Goal: Information Seeking & Learning: Learn about a topic

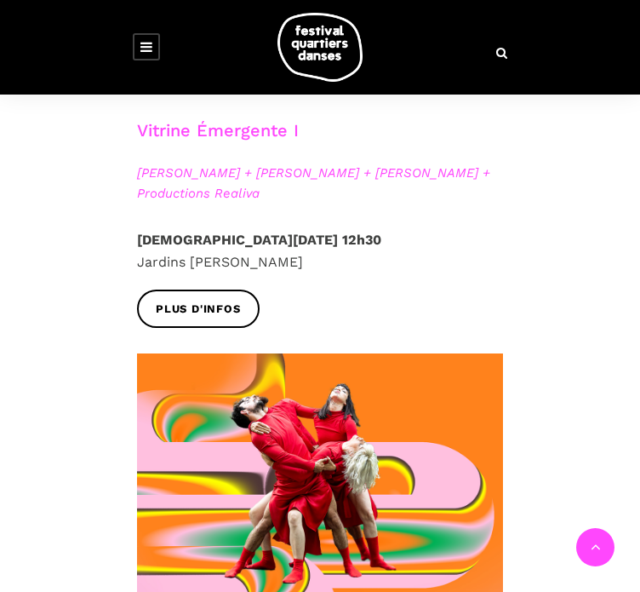
scroll to position [1179, 0]
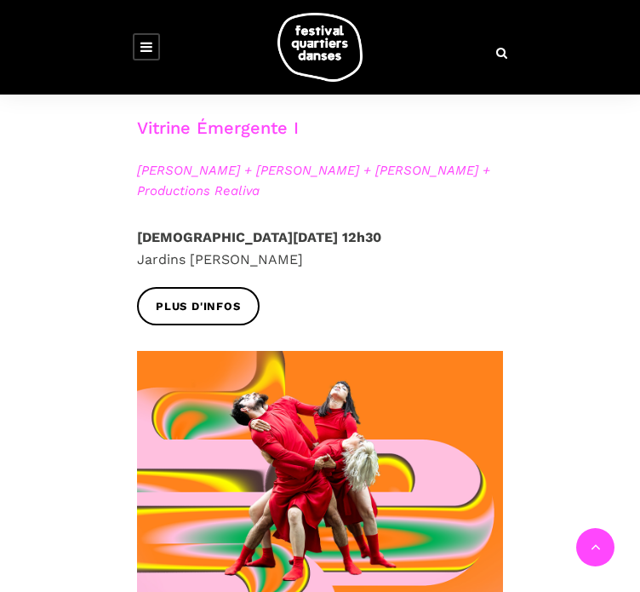
scroll to position [1264, 0]
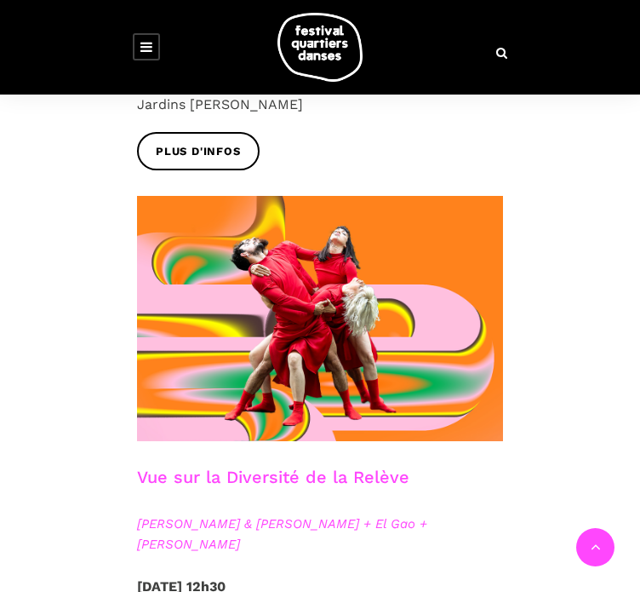
scroll to position [1349, 0]
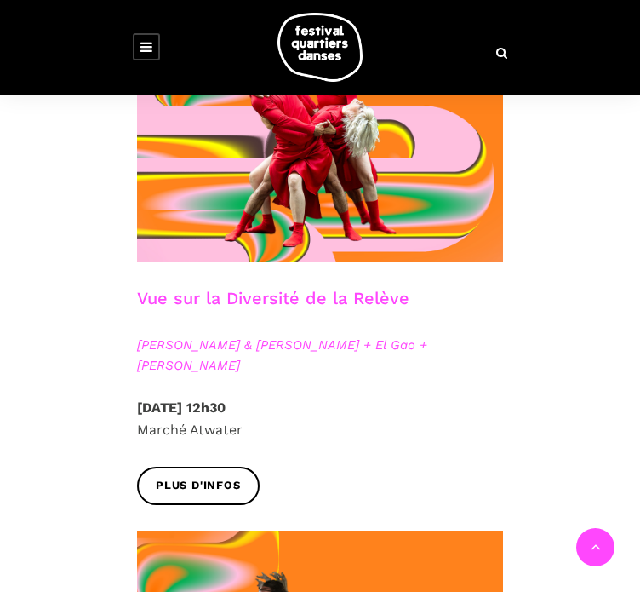
scroll to position [1519, 0]
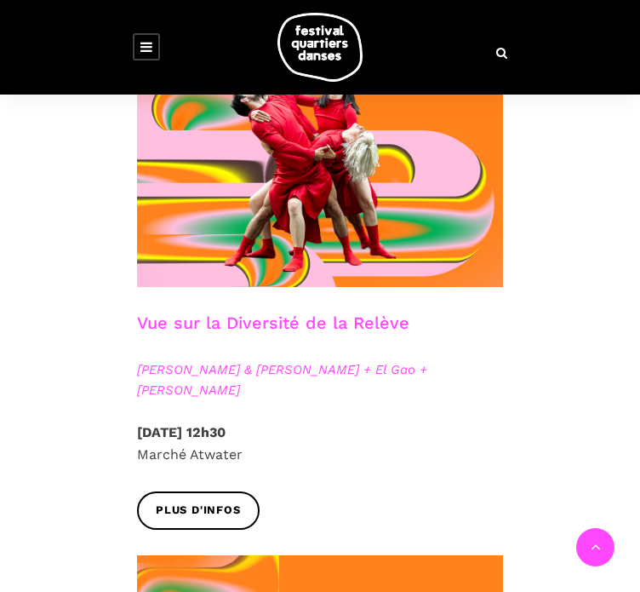
drag, startPoint x: 282, startPoint y: 533, endPoint x: 313, endPoint y: 531, distance: 30.8
drag, startPoint x: 274, startPoint y: 529, endPoint x: 310, endPoint y: 529, distance: 35.8
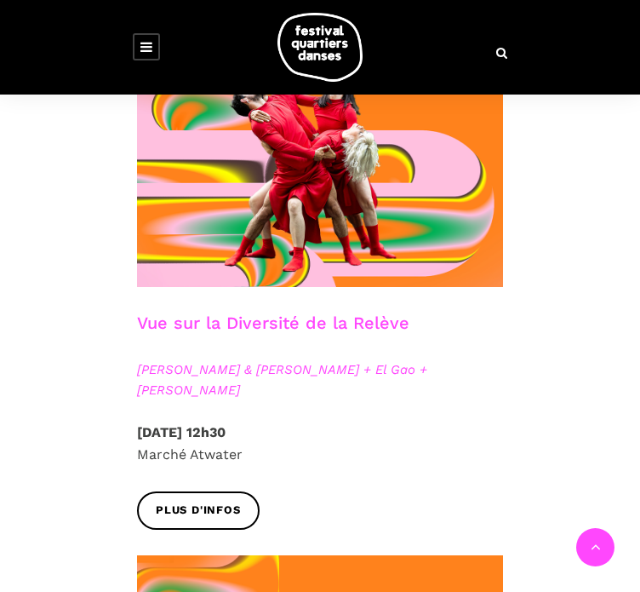
drag, startPoint x: 276, startPoint y: 531, endPoint x: 346, endPoint y: 536, distance: 70.0
copy span "Życzkowska"
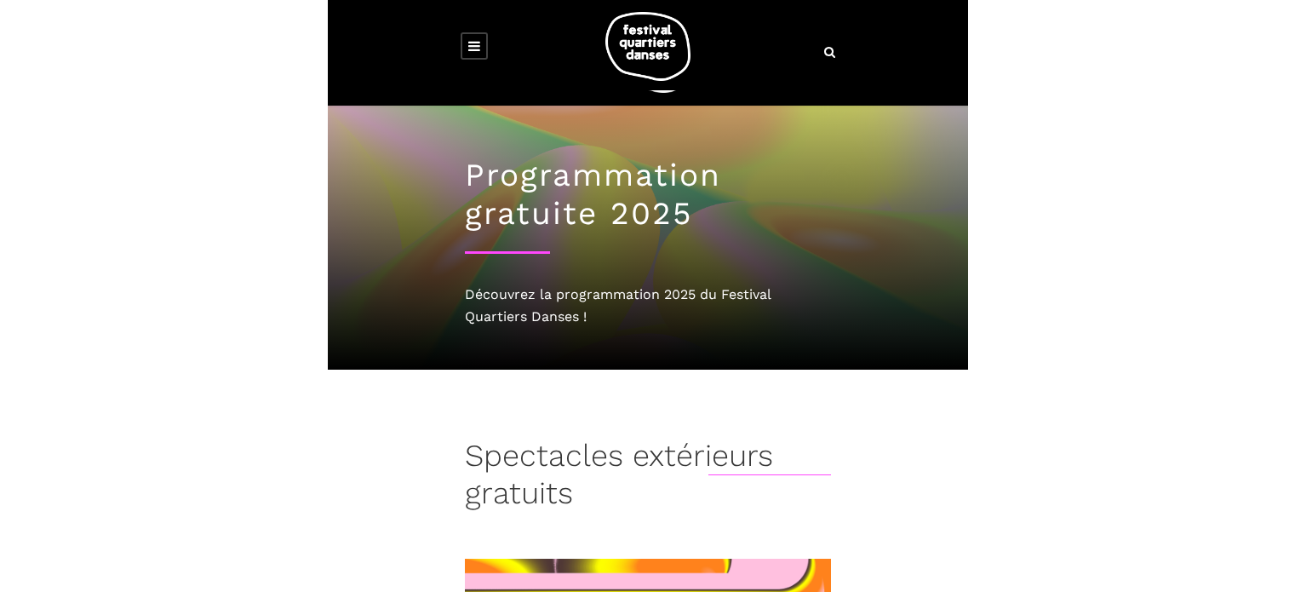
scroll to position [0, 0]
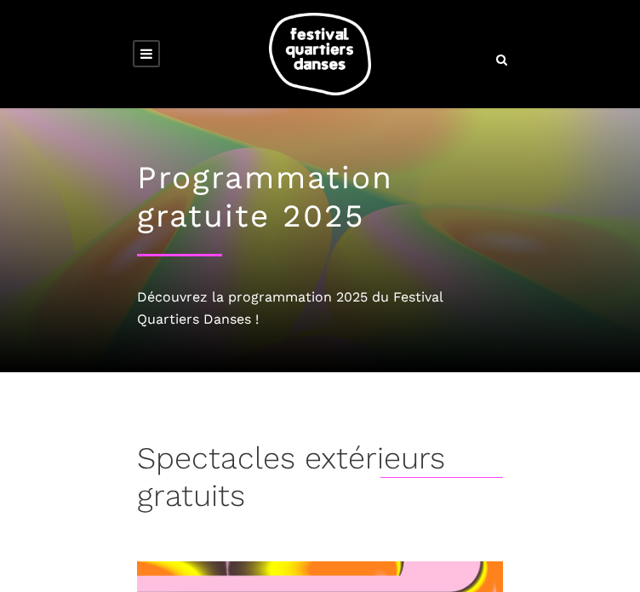
click at [533, 209] on div "Programmation gratuite 2025 Découvrez la programmation 2025 du Festival Quartie…" at bounding box center [320, 240] width 426 height 264
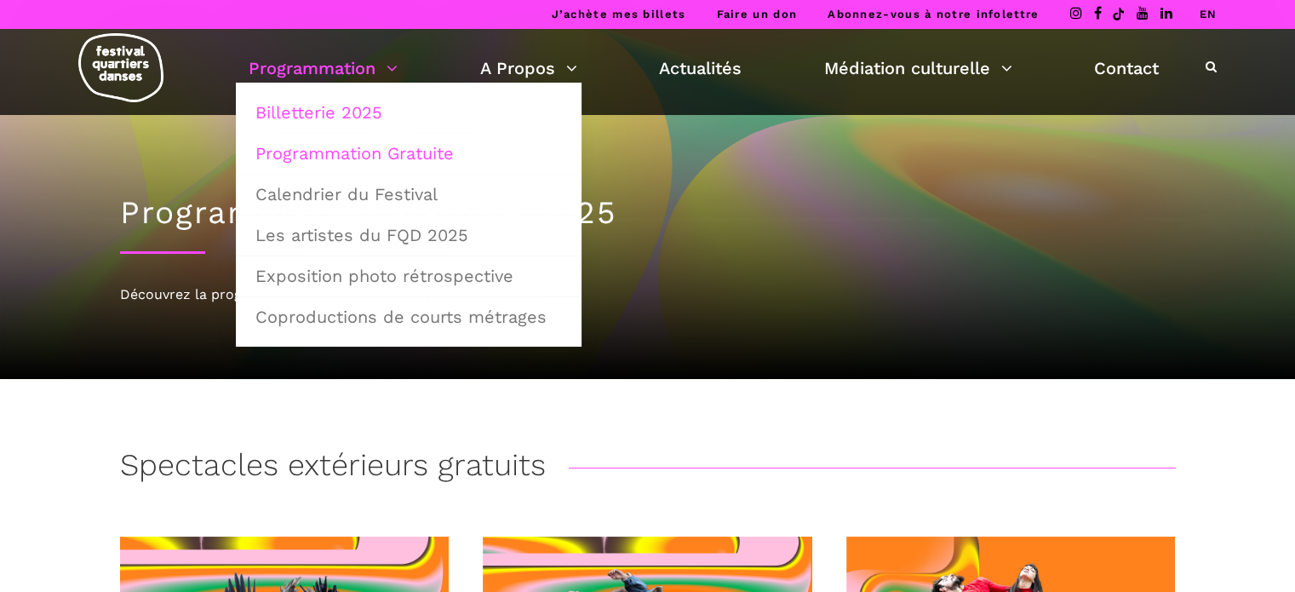
click at [290, 108] on link "Billetterie 2025" at bounding box center [408, 112] width 327 height 39
